Goal: Use online tool/utility: Utilize a website feature to perform a specific function

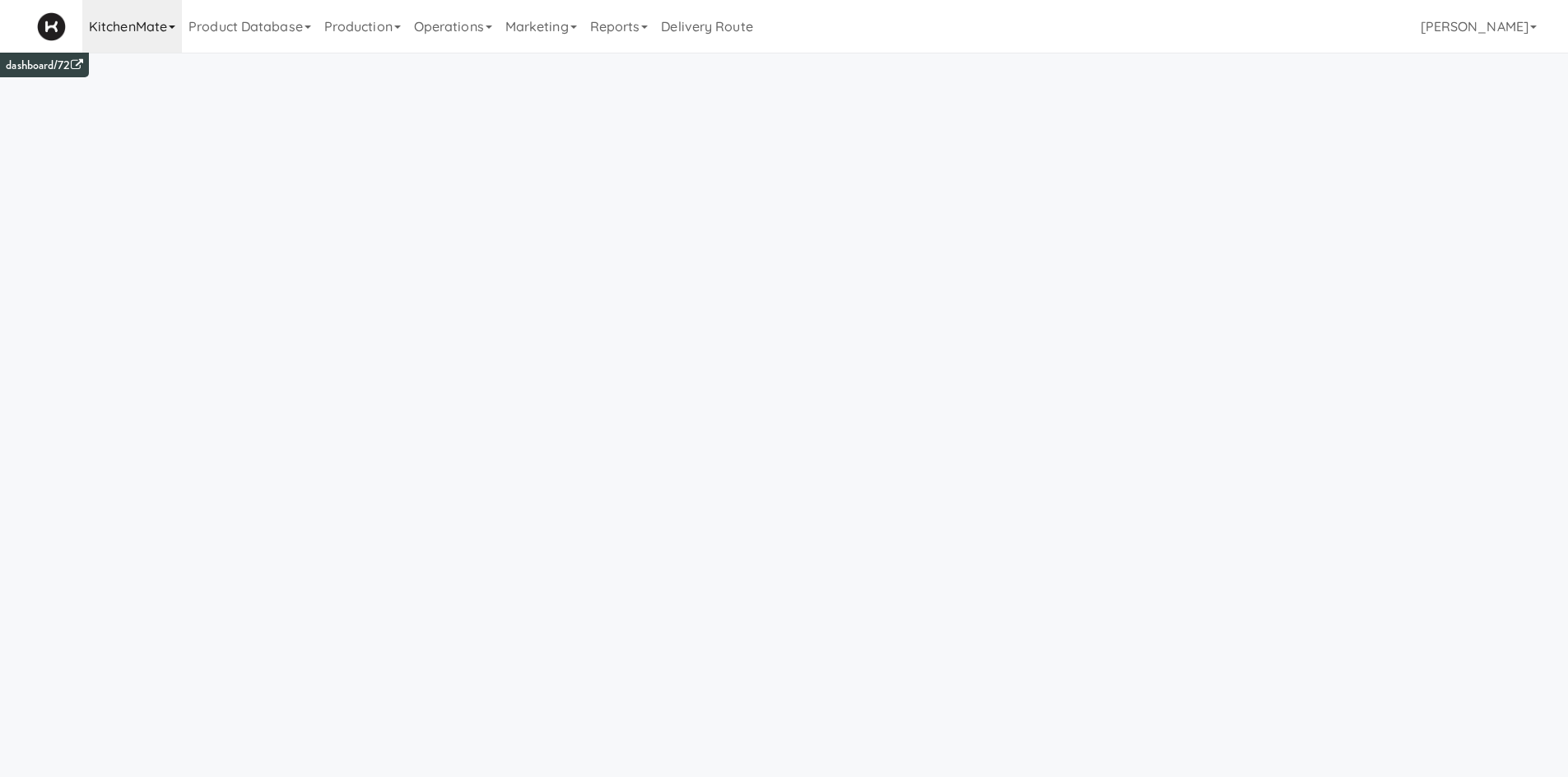
click at [143, 41] on link "KitchenMate" at bounding box center [132, 26] width 99 height 53
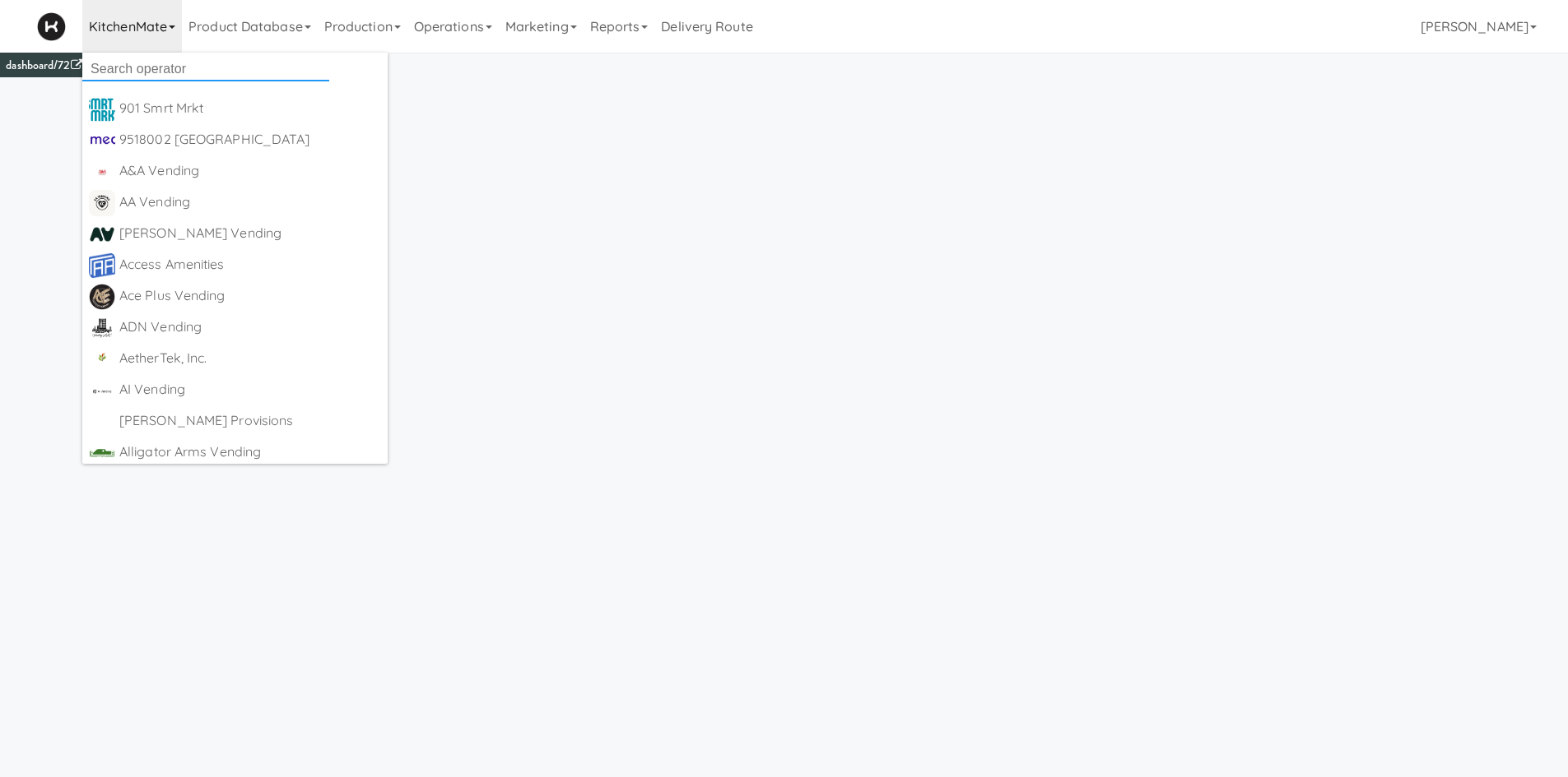
click at [142, 70] on input "text" at bounding box center [206, 69] width 247 height 25
click at [472, 33] on link "Operations" at bounding box center [453, 26] width 92 height 53
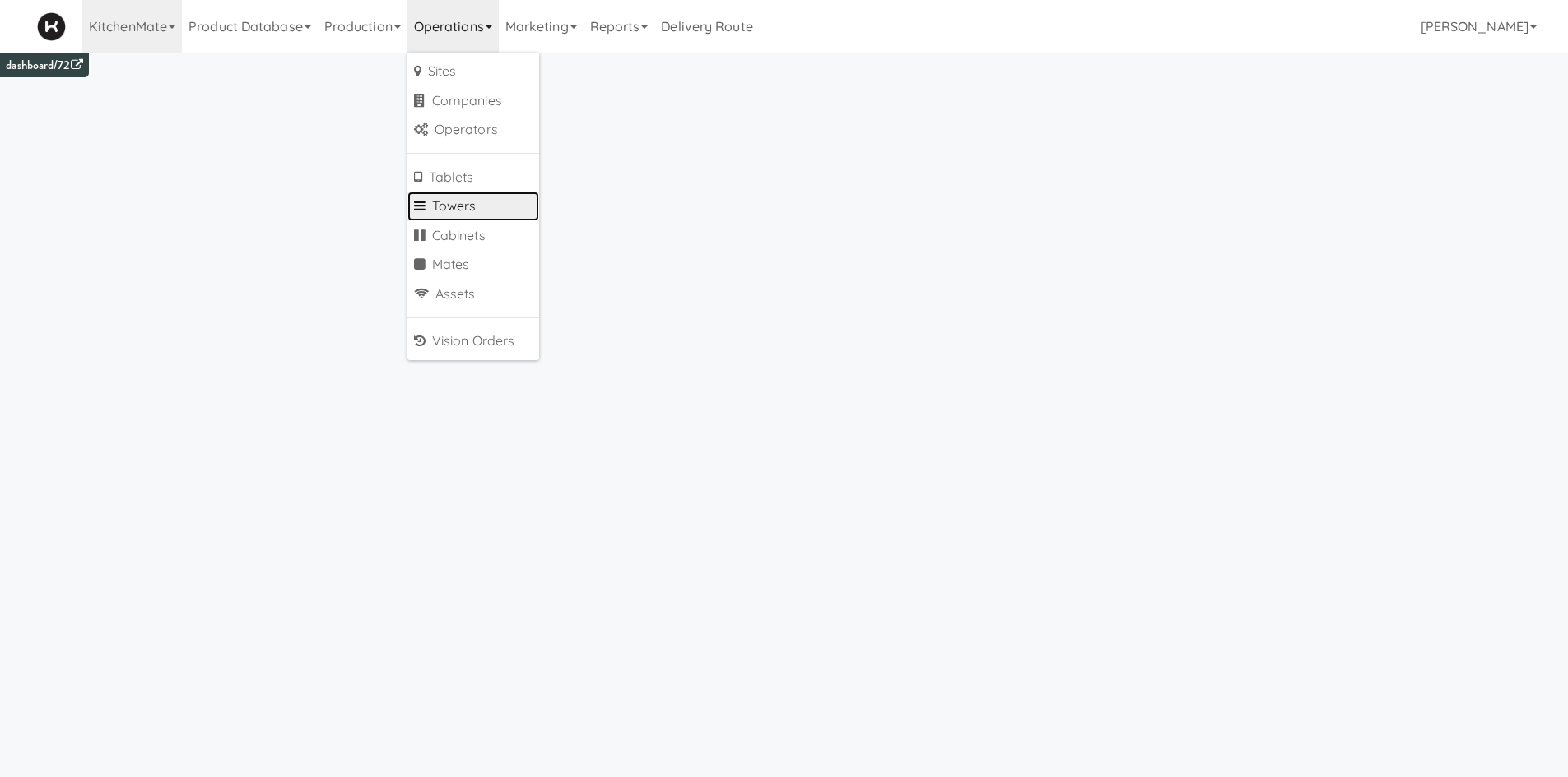
click at [488, 200] on link "Towers" at bounding box center [473, 206] width 132 height 30
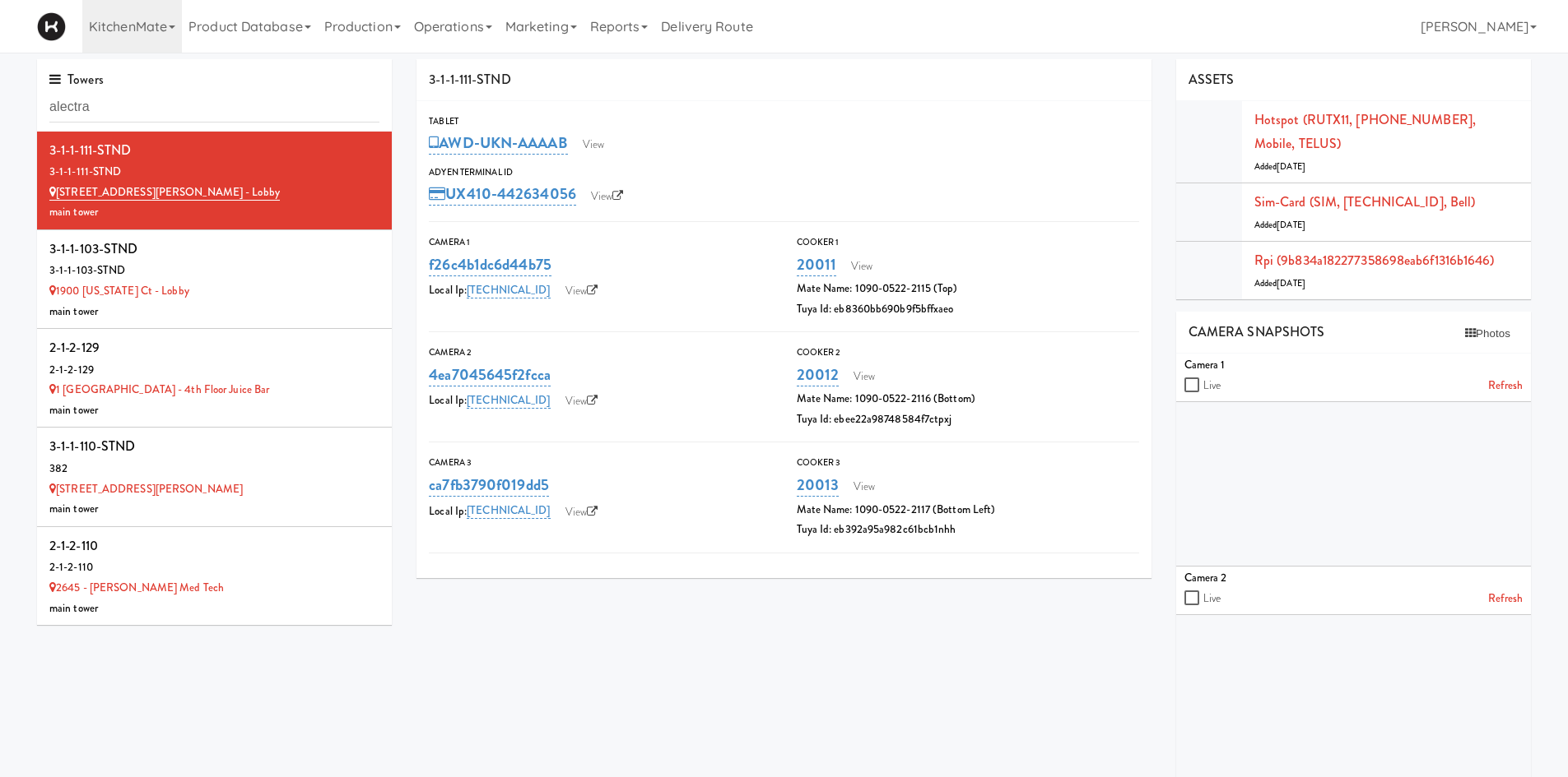
type input "alectra"
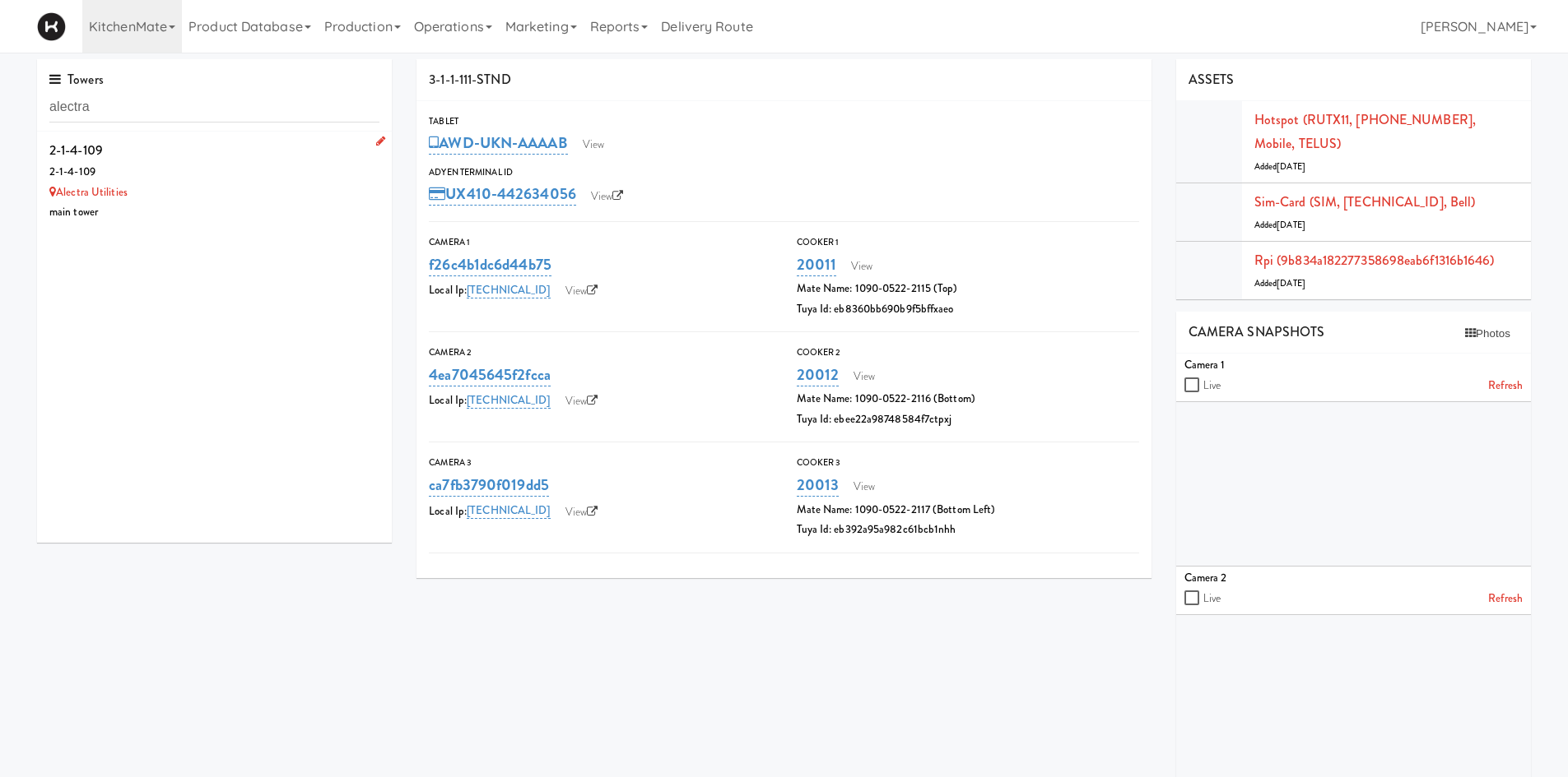
click at [279, 179] on div "2-1-4-109" at bounding box center [214, 173] width 330 height 21
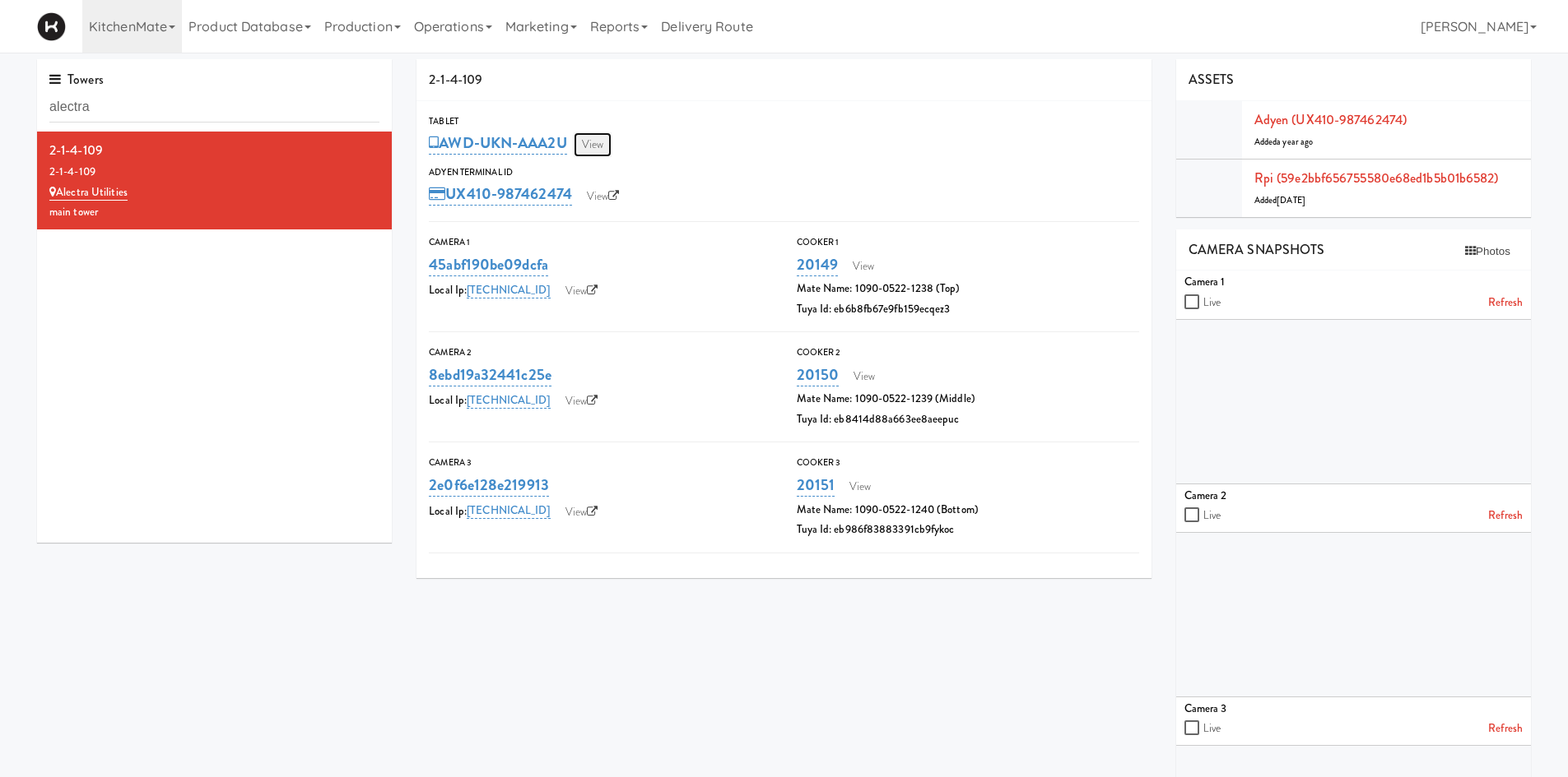
click at [612, 146] on link "View" at bounding box center [593, 145] width 38 height 25
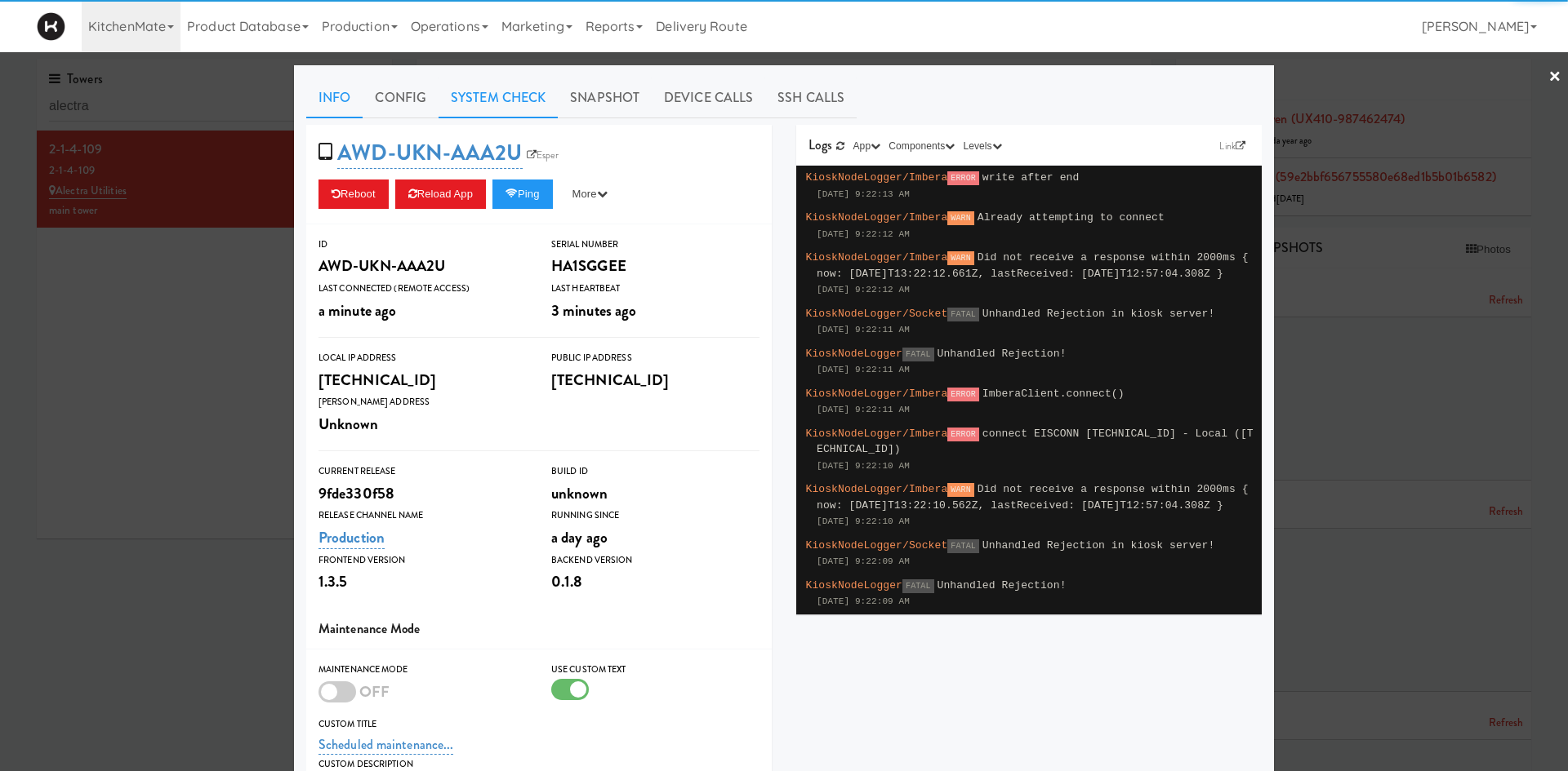
click at [484, 106] on link "System Check" at bounding box center [498, 98] width 120 height 41
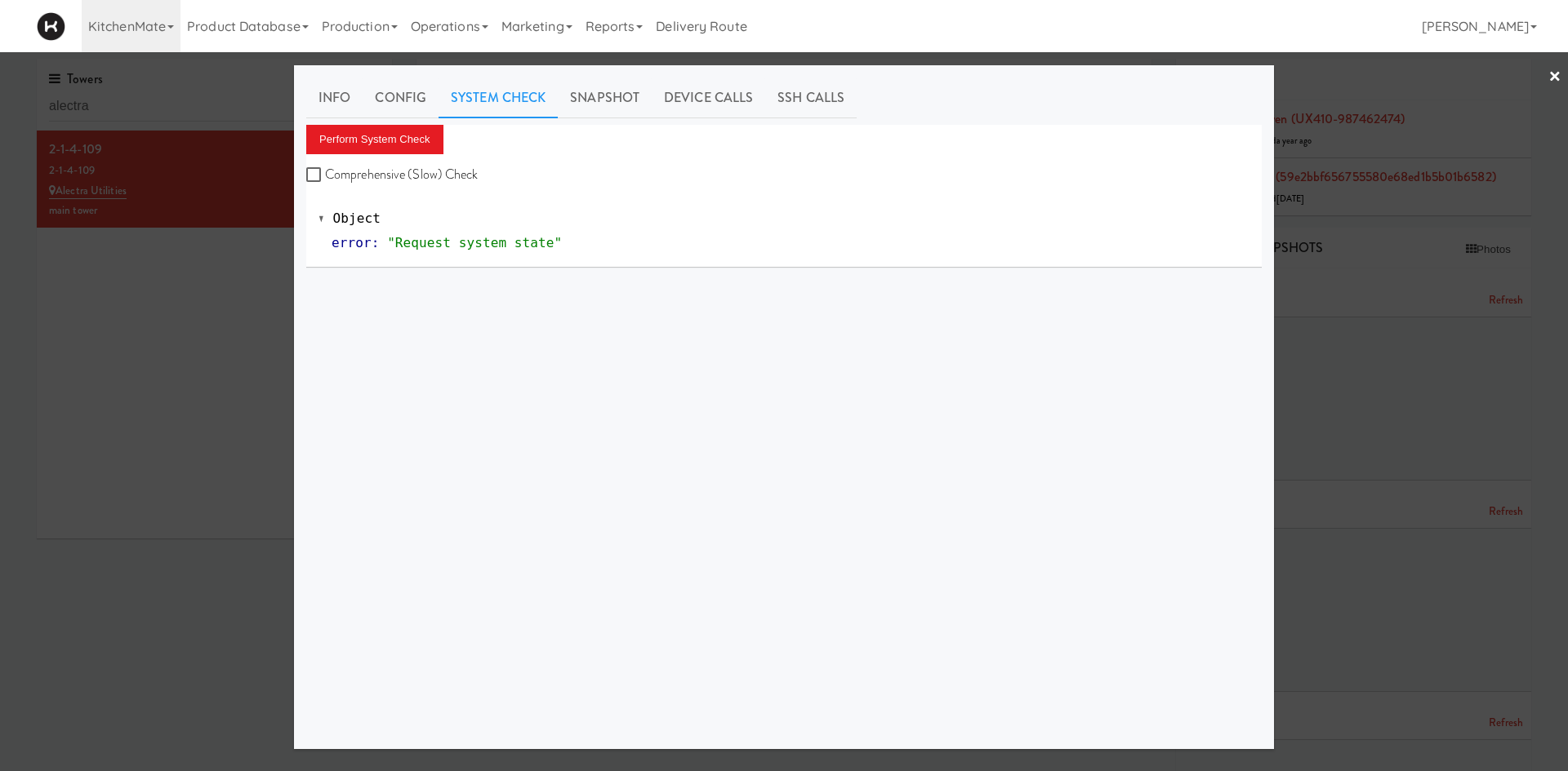
click at [378, 156] on div "Perform System Check Comprehensive (Slow) Check" at bounding box center [784, 156] width 955 height 62
click at [394, 135] on button "Perform System Check" at bounding box center [375, 139] width 138 height 29
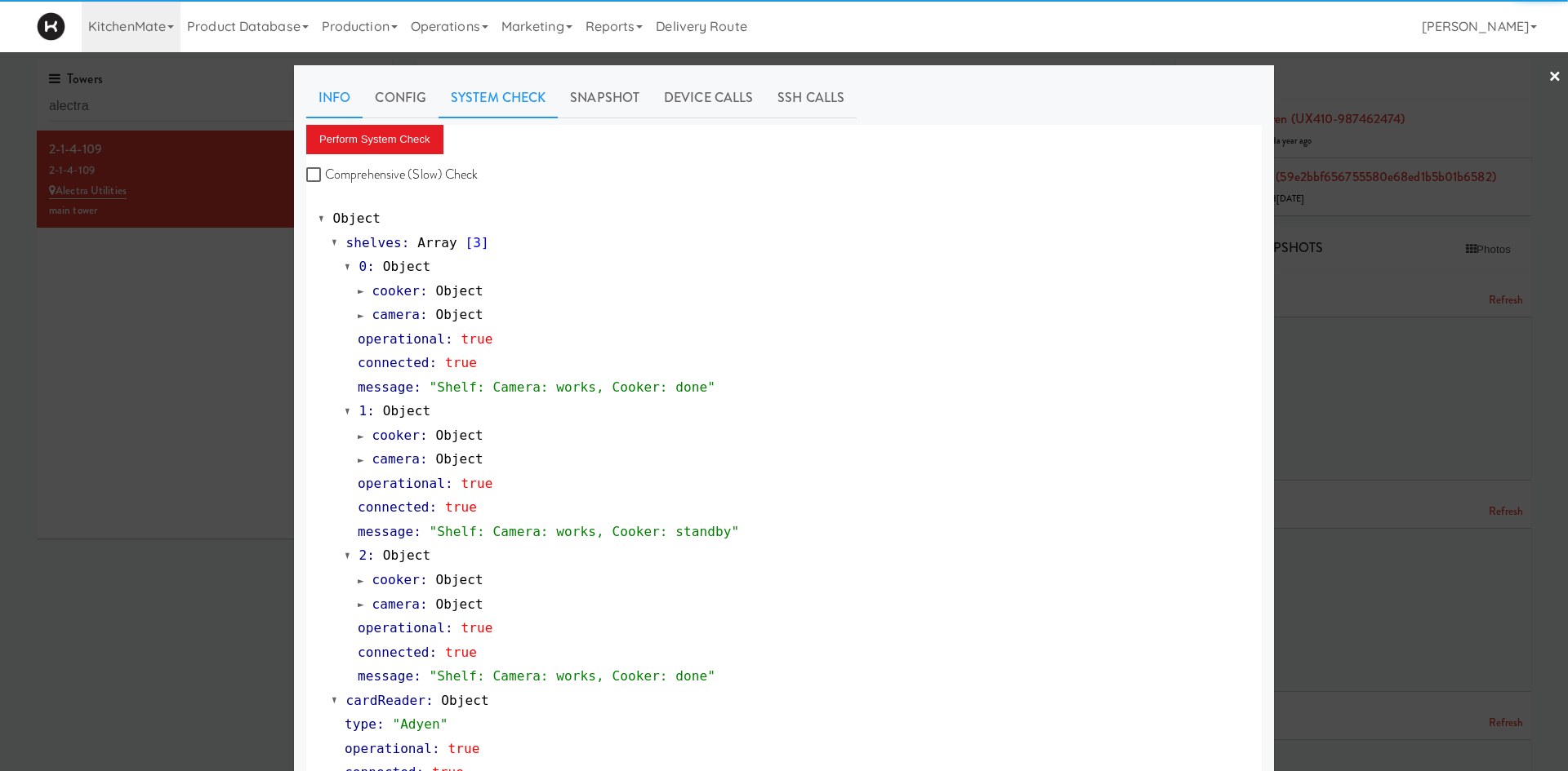
click at [342, 101] on link "Info" at bounding box center [334, 98] width 56 height 41
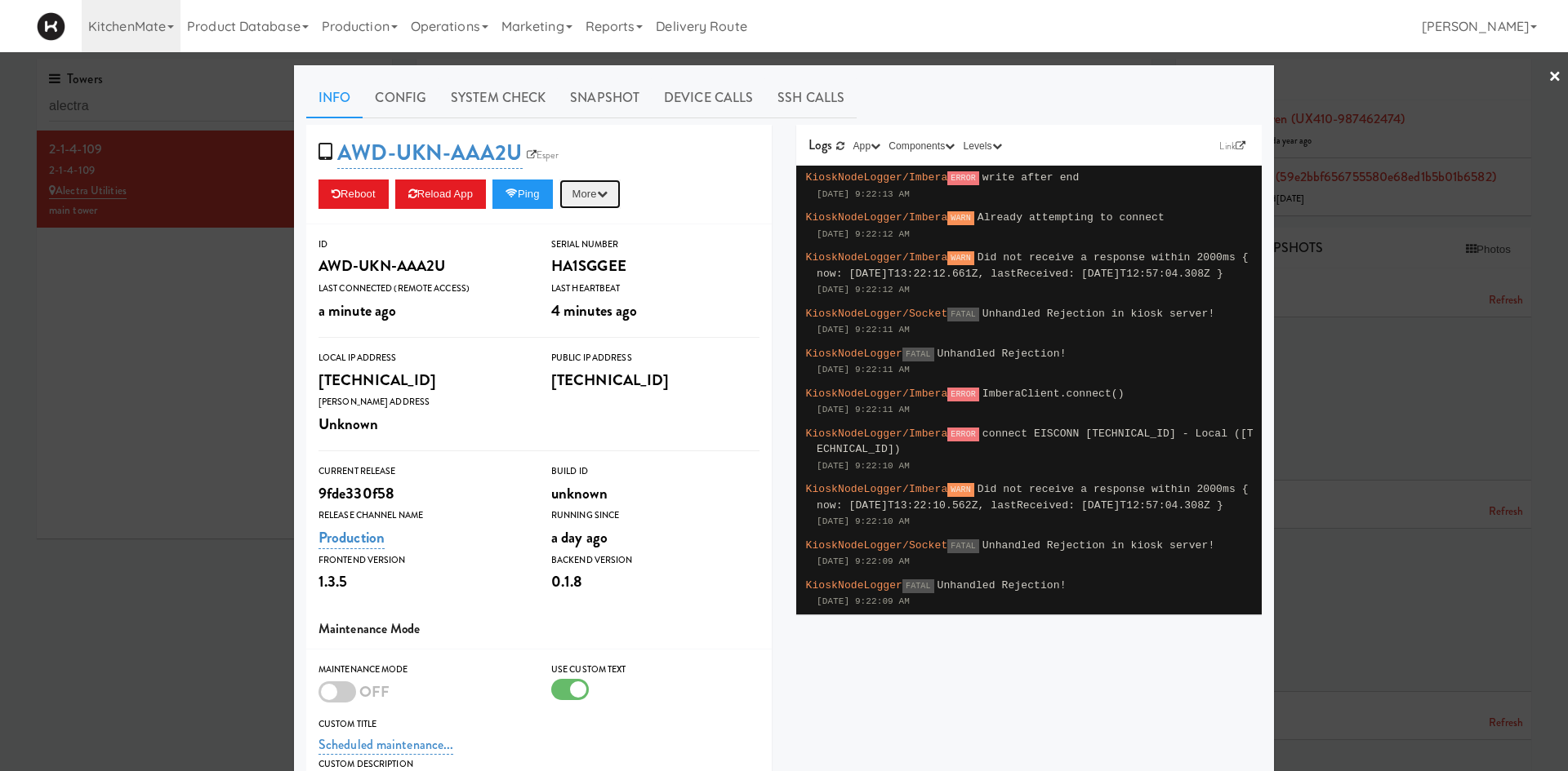
click at [600, 191] on button "More" at bounding box center [590, 193] width 62 height 29
click at [588, 256] on link "Restart Server" at bounding box center [552, 256] width 149 height 29
click at [436, 203] on button "Reload App" at bounding box center [441, 193] width 91 height 29
click at [493, 106] on link "System Check" at bounding box center [498, 98] width 120 height 41
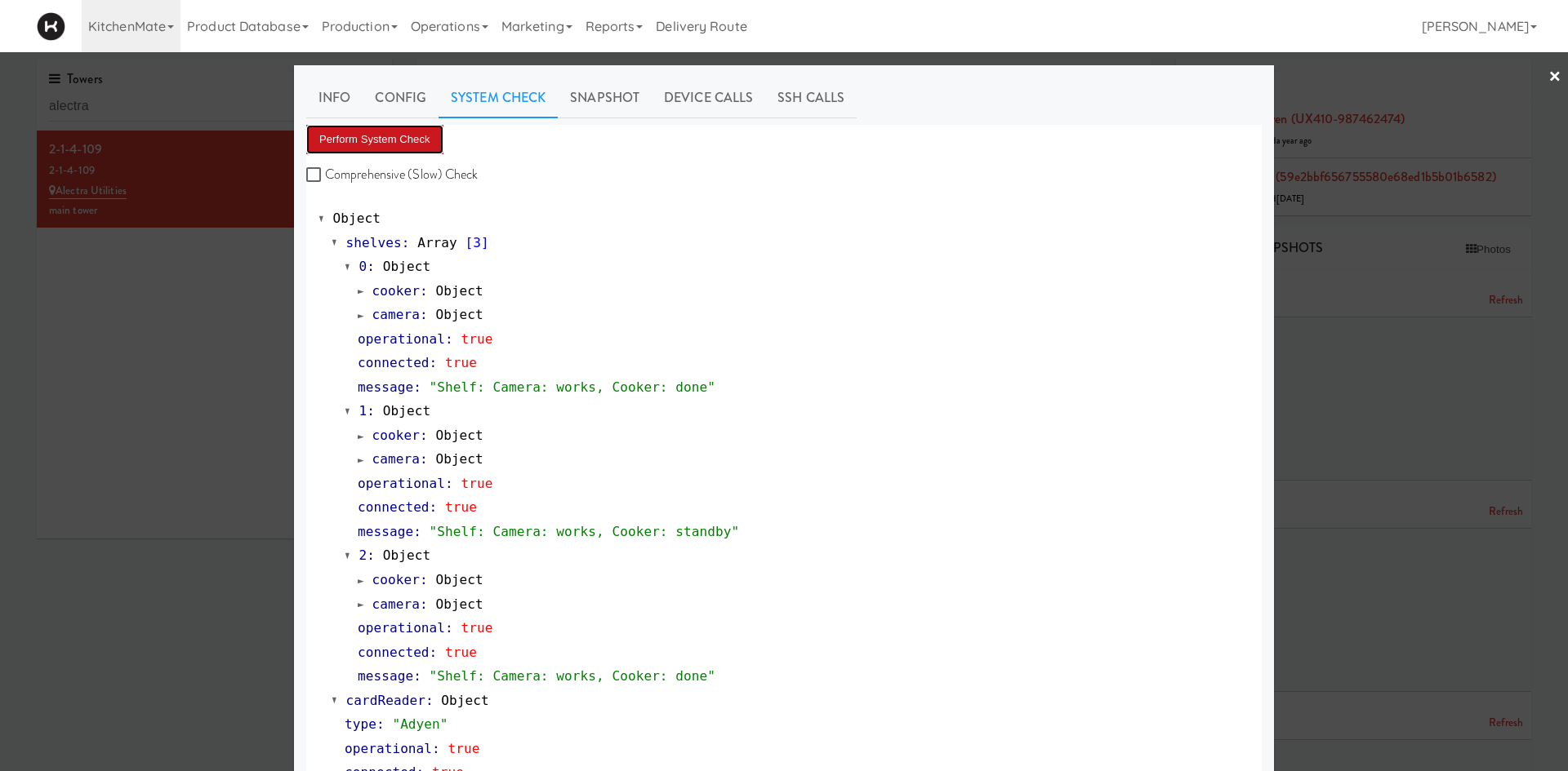
click at [390, 151] on button "Perform System Check" at bounding box center [375, 139] width 138 height 29
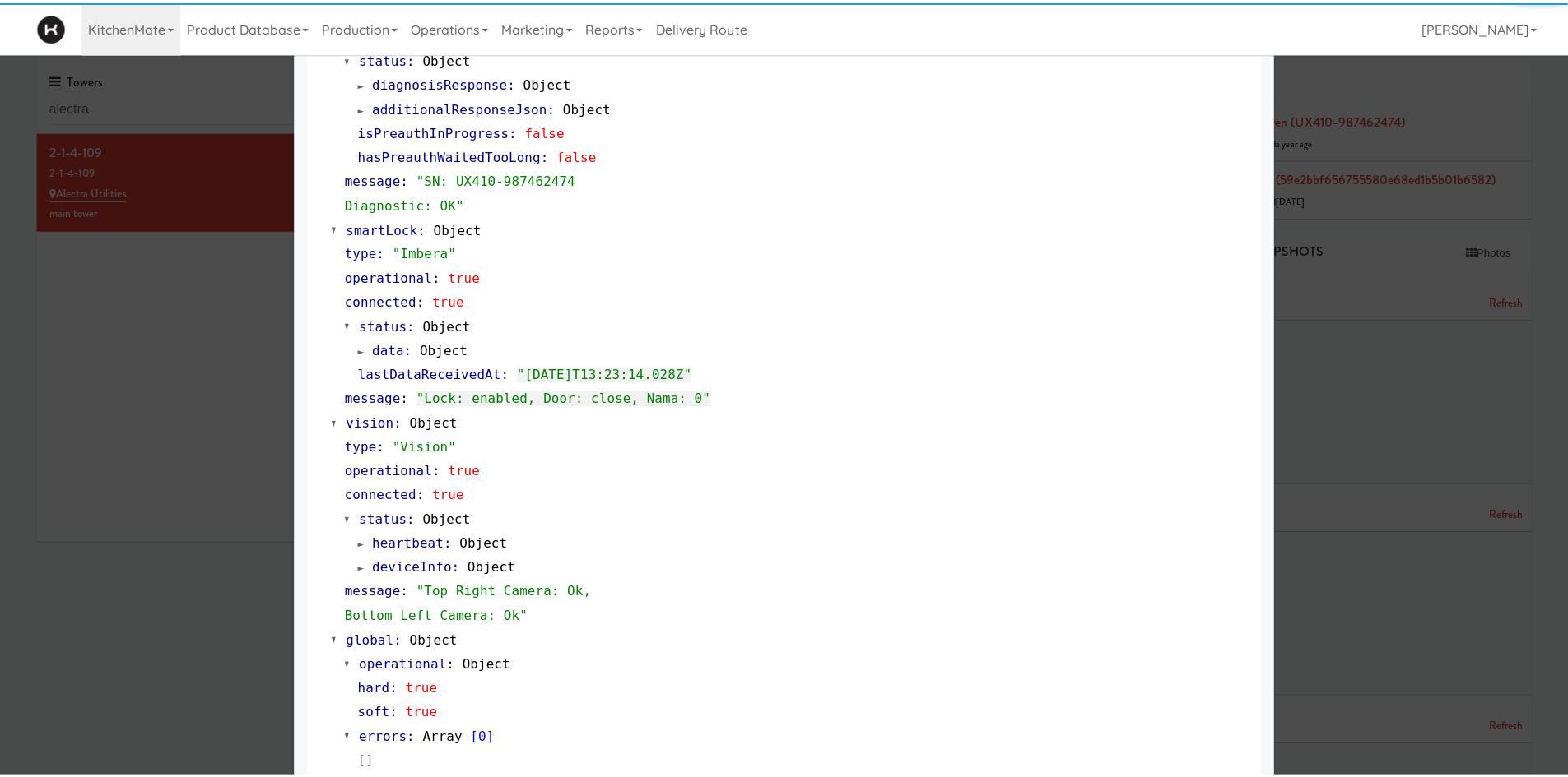
scroll to position [767, 0]
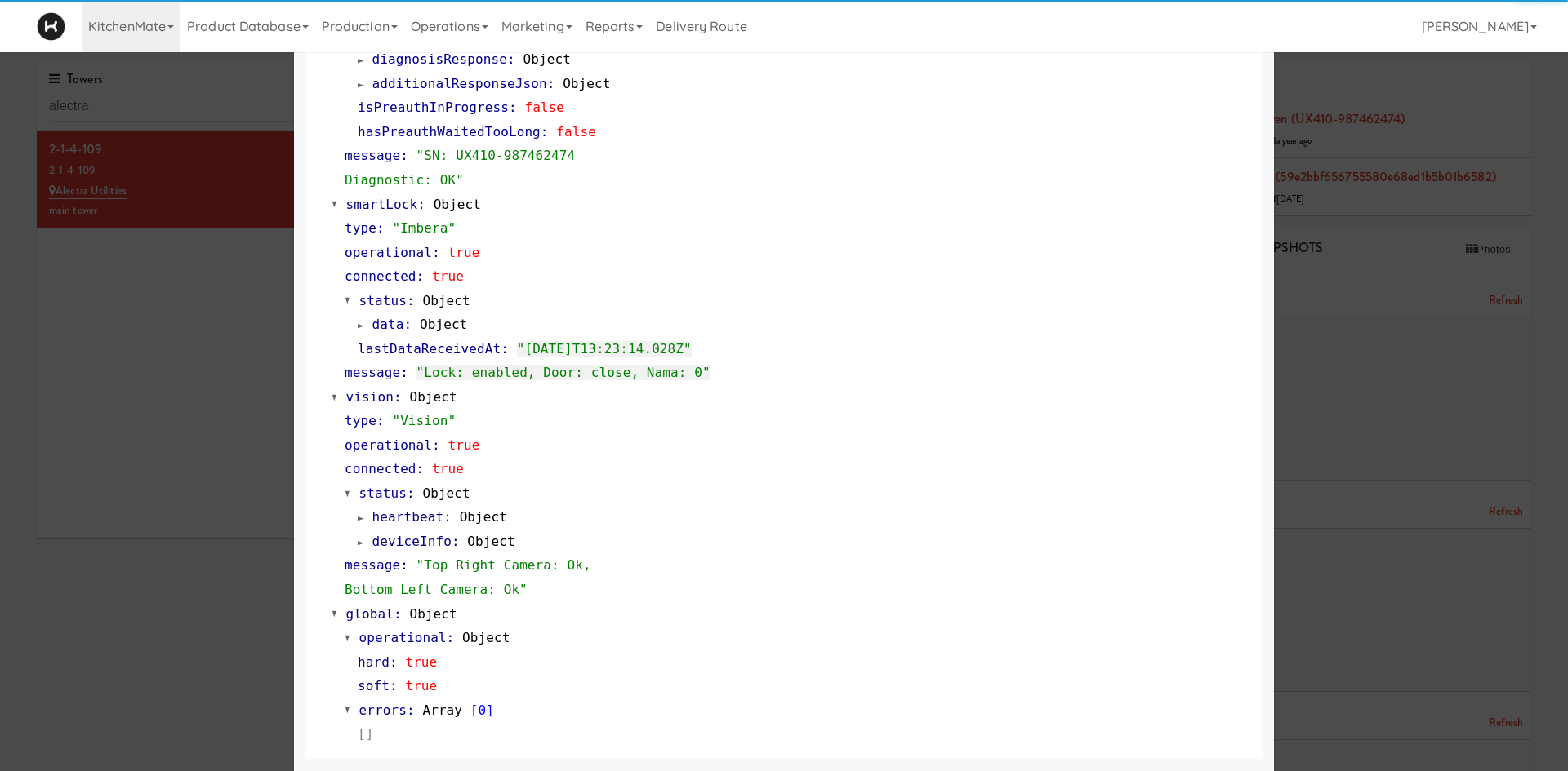
click at [167, 621] on div at bounding box center [784, 385] width 1568 height 771
